Goal: Task Accomplishment & Management: Use online tool/utility

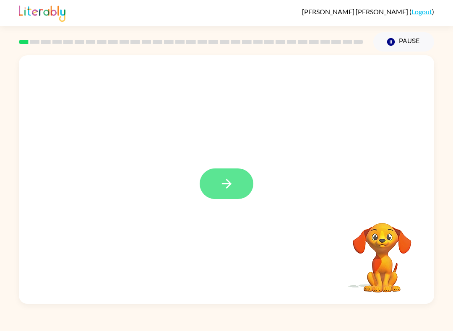
click at [233, 189] on icon "button" at bounding box center [226, 184] width 15 height 15
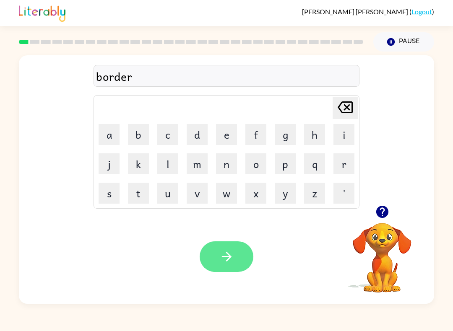
click at [208, 252] on button "button" at bounding box center [227, 257] width 54 height 31
click at [232, 268] on button "button" at bounding box center [227, 257] width 54 height 31
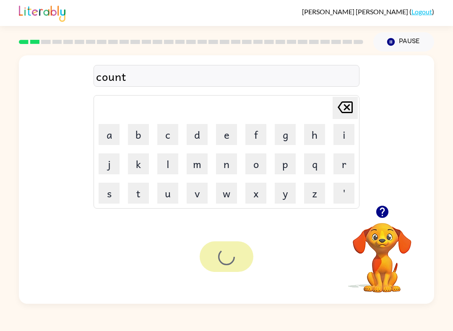
click at [232, 268] on div at bounding box center [227, 257] width 54 height 31
click at [234, 258] on button "button" at bounding box center [227, 257] width 54 height 31
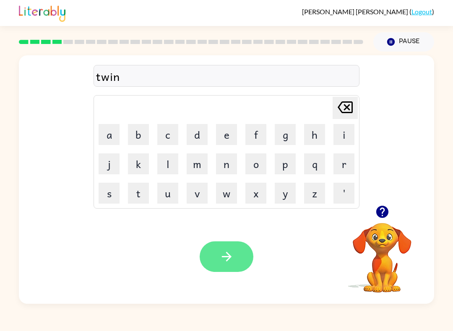
click at [228, 268] on button "button" at bounding box center [227, 257] width 54 height 31
click at [244, 252] on button "button" at bounding box center [227, 257] width 54 height 31
click at [241, 248] on button "button" at bounding box center [227, 257] width 54 height 31
click at [237, 244] on button "button" at bounding box center [227, 257] width 54 height 31
click at [231, 248] on button "button" at bounding box center [227, 257] width 54 height 31
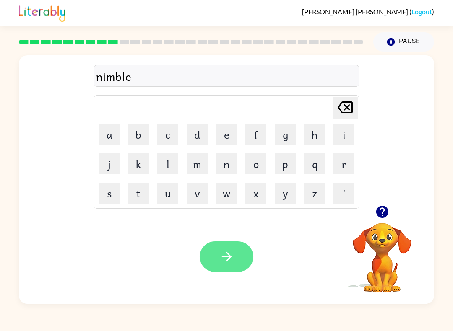
click at [224, 252] on icon "button" at bounding box center [226, 257] width 15 height 15
click at [236, 260] on button "button" at bounding box center [227, 257] width 54 height 31
click at [228, 256] on icon "button" at bounding box center [226, 257] width 15 height 15
click at [221, 266] on button "button" at bounding box center [227, 257] width 54 height 31
click at [235, 250] on button "button" at bounding box center [227, 257] width 54 height 31
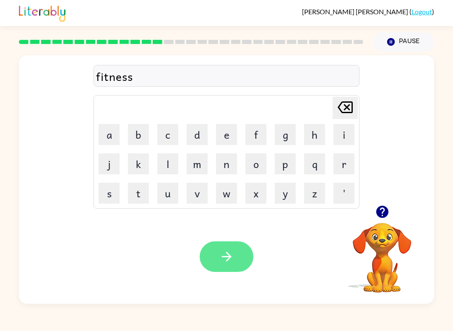
click at [226, 251] on icon "button" at bounding box center [226, 257] width 15 height 15
click at [234, 243] on button "button" at bounding box center [227, 257] width 54 height 31
click at [243, 255] on button "button" at bounding box center [227, 257] width 54 height 31
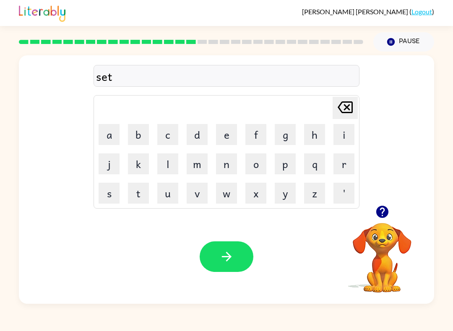
click at [225, 256] on icon "button" at bounding box center [226, 257] width 15 height 15
click at [107, 77] on div "brming" at bounding box center [226, 77] width 261 height 18
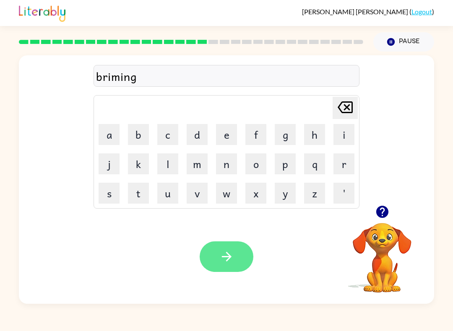
click at [224, 255] on icon "button" at bounding box center [226, 257] width 15 height 15
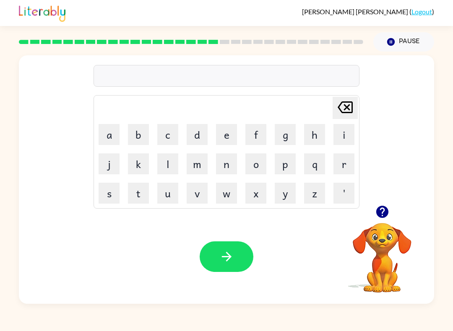
click at [380, 209] on icon "button" at bounding box center [382, 212] width 15 height 15
click at [388, 215] on icon "button" at bounding box center [382, 212] width 15 height 15
click at [386, 209] on icon "button" at bounding box center [382, 212] width 12 height 12
click at [379, 212] on icon "button" at bounding box center [382, 212] width 12 height 12
click at [388, 220] on button "button" at bounding box center [382, 211] width 21 height 21
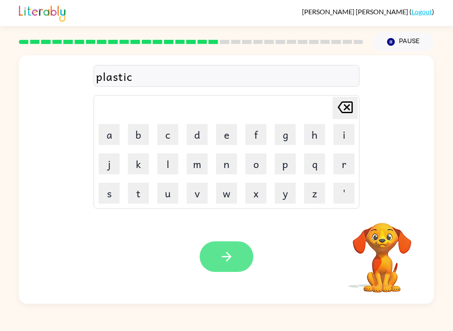
click at [221, 248] on button "button" at bounding box center [227, 257] width 54 height 31
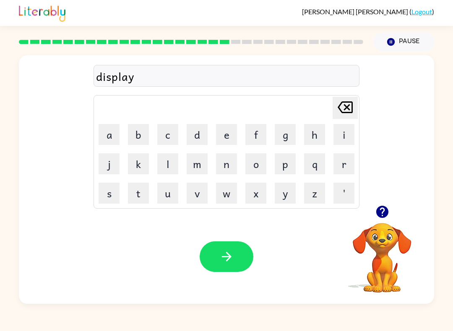
click at [220, 260] on icon "button" at bounding box center [226, 257] width 15 height 15
click at [372, 218] on button "button" at bounding box center [382, 211] width 21 height 21
click at [391, 209] on button "button" at bounding box center [382, 211] width 21 height 21
click at [386, 210] on icon "button" at bounding box center [382, 212] width 12 height 12
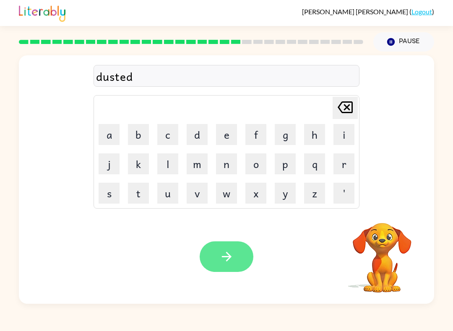
click at [211, 254] on button "button" at bounding box center [227, 257] width 54 height 31
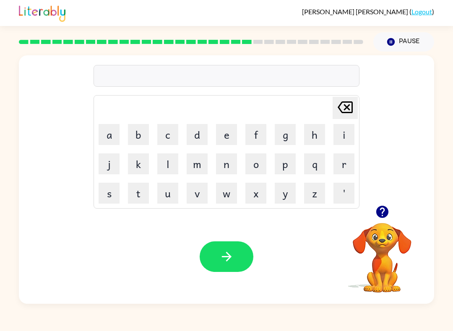
click at [385, 218] on icon "button" at bounding box center [382, 212] width 15 height 15
click at [280, 167] on button "p" at bounding box center [285, 163] width 21 height 21
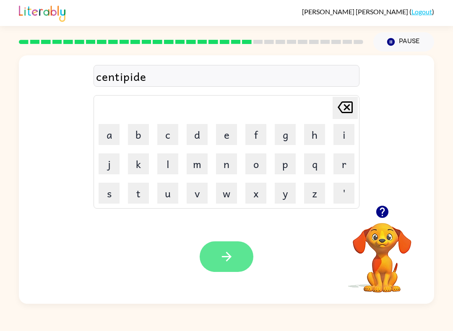
click at [232, 252] on icon "button" at bounding box center [226, 257] width 15 height 15
click at [227, 252] on icon "button" at bounding box center [226, 257] width 15 height 15
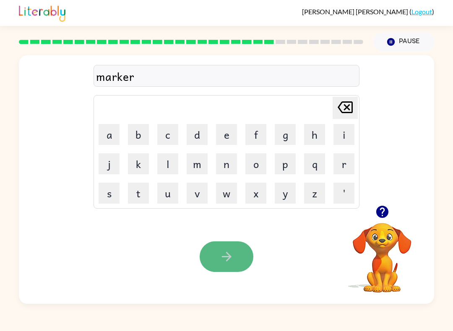
click at [227, 262] on icon "button" at bounding box center [226, 257] width 15 height 15
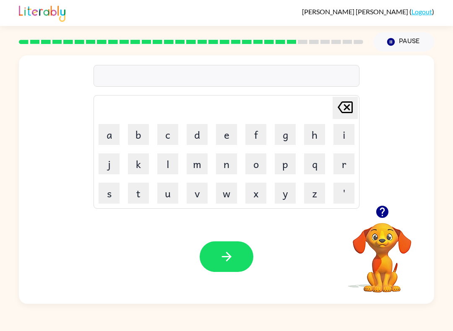
click at [387, 216] on icon "button" at bounding box center [382, 212] width 15 height 15
click at [229, 256] on icon "button" at bounding box center [226, 257] width 10 height 10
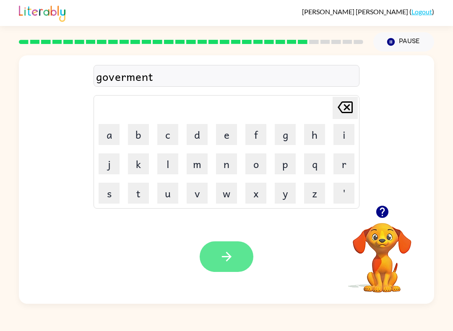
click at [227, 260] on icon "button" at bounding box center [226, 257] width 10 height 10
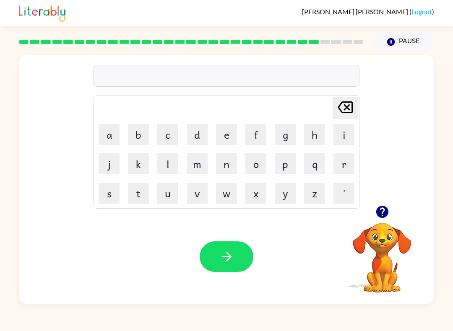
click at [398, 220] on div at bounding box center [382, 211] width 84 height 21
click at [385, 220] on button "button" at bounding box center [382, 211] width 21 height 21
click at [385, 216] on icon "button" at bounding box center [382, 212] width 12 height 12
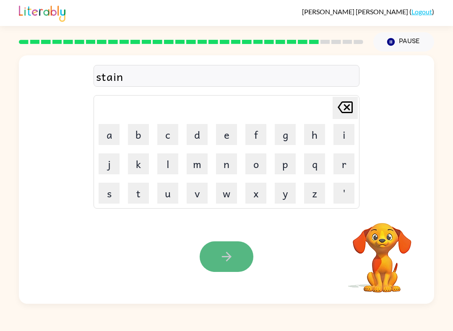
click at [241, 254] on button "button" at bounding box center [227, 257] width 54 height 31
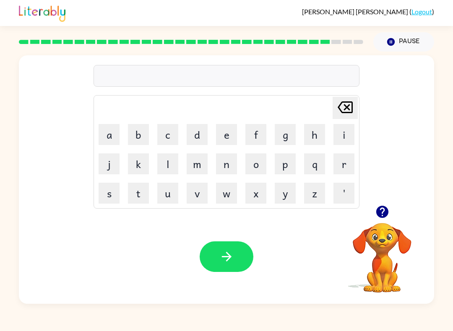
click at [392, 208] on button "button" at bounding box center [382, 211] width 21 height 21
click at [390, 217] on button "button" at bounding box center [382, 211] width 21 height 21
click at [372, 213] on button "button" at bounding box center [382, 211] width 21 height 21
click at [235, 255] on button "button" at bounding box center [227, 257] width 54 height 31
click at [372, 212] on button "button" at bounding box center [382, 211] width 21 height 21
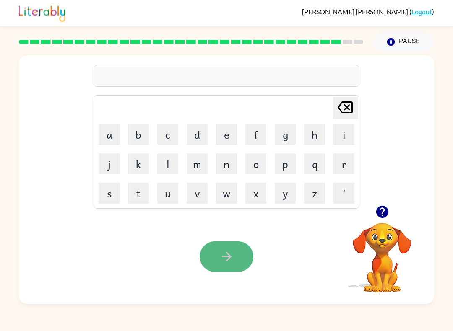
click at [236, 259] on button "button" at bounding box center [227, 257] width 54 height 31
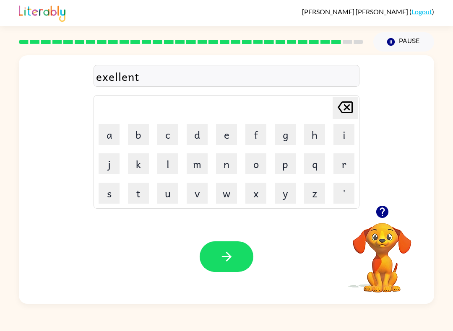
click at [226, 258] on icon "button" at bounding box center [226, 257] width 15 height 15
click at [389, 230] on video "Your browser must support playing .mp4 files to use Literably. Please try using…" at bounding box center [382, 252] width 84 height 84
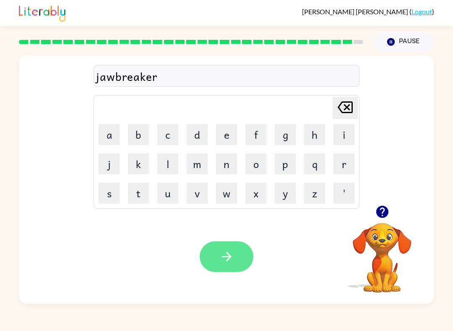
click at [235, 261] on button "button" at bounding box center [227, 257] width 54 height 31
